Goal: Task Accomplishment & Management: Manage account settings

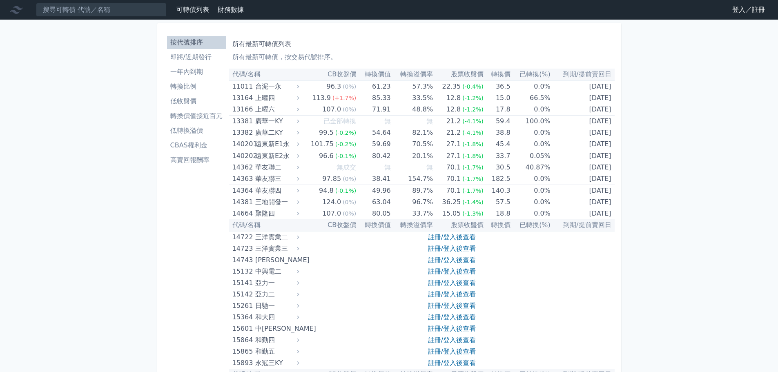
click at [745, 8] on link "登入／註冊" at bounding box center [748, 9] width 46 height 13
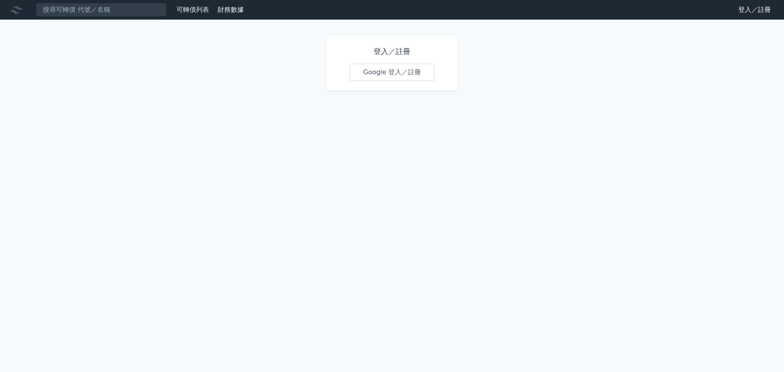
click at [409, 70] on link "Google 登入／註冊" at bounding box center [391, 72] width 85 height 17
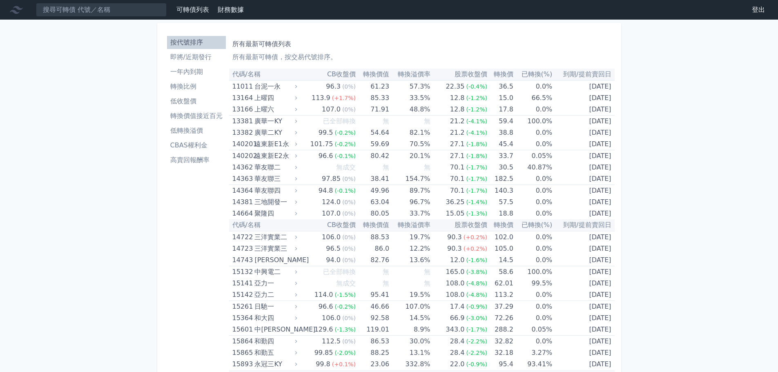
scroll to position [3261, 0]
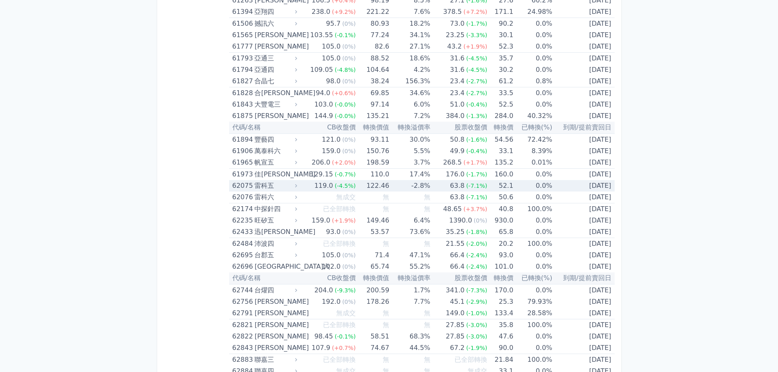
click at [298, 185] on icon at bounding box center [296, 186] width 6 height 6
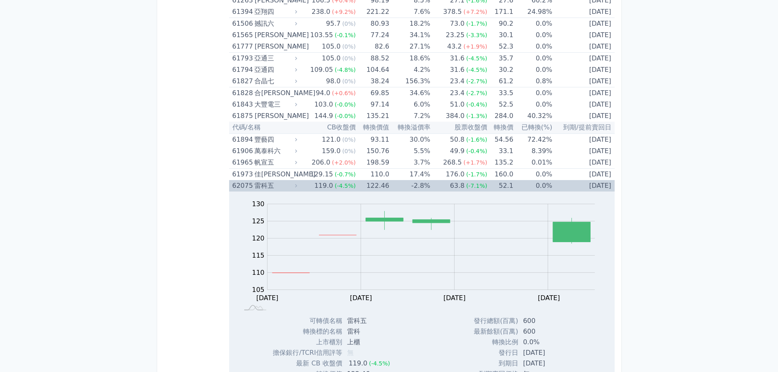
scroll to position [3302, 0]
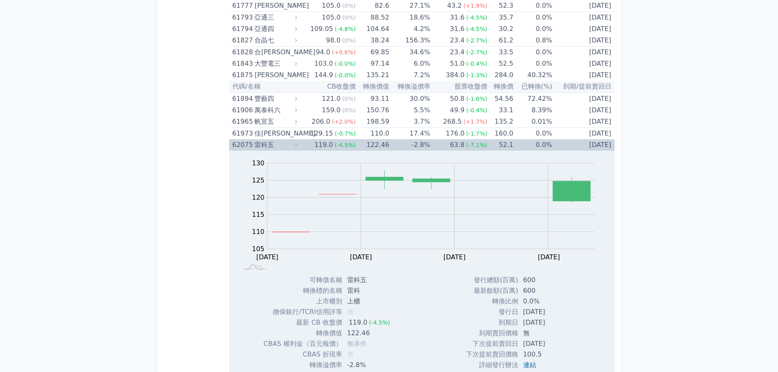
click at [296, 144] on icon at bounding box center [296, 145] width 6 height 6
